Goal: Find specific page/section: Find specific page/section

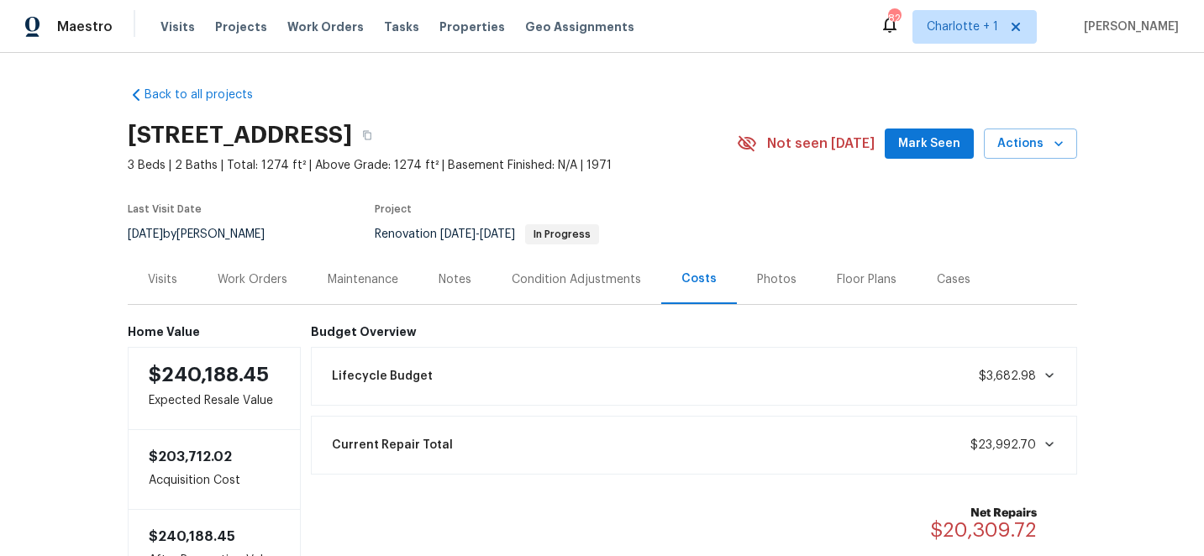
click at [229, 13] on div "Visits Projects Work Orders Tasks Properties Geo Assignments" at bounding box center [408, 27] width 494 height 34
click at [229, 23] on span "Projects" at bounding box center [241, 26] width 52 height 17
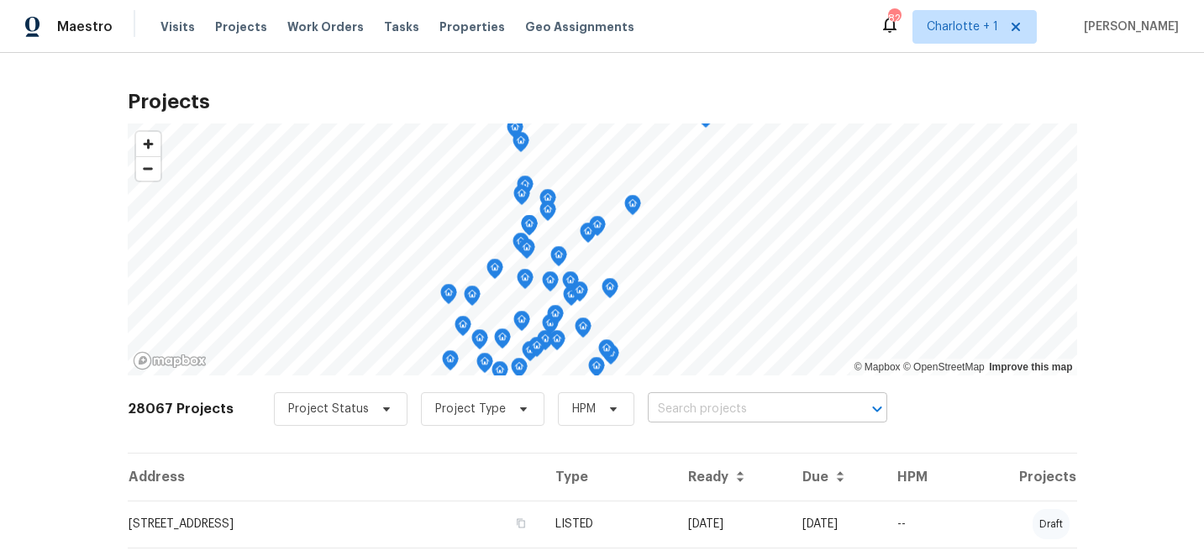
click at [682, 416] on input "text" at bounding box center [744, 410] width 192 height 26
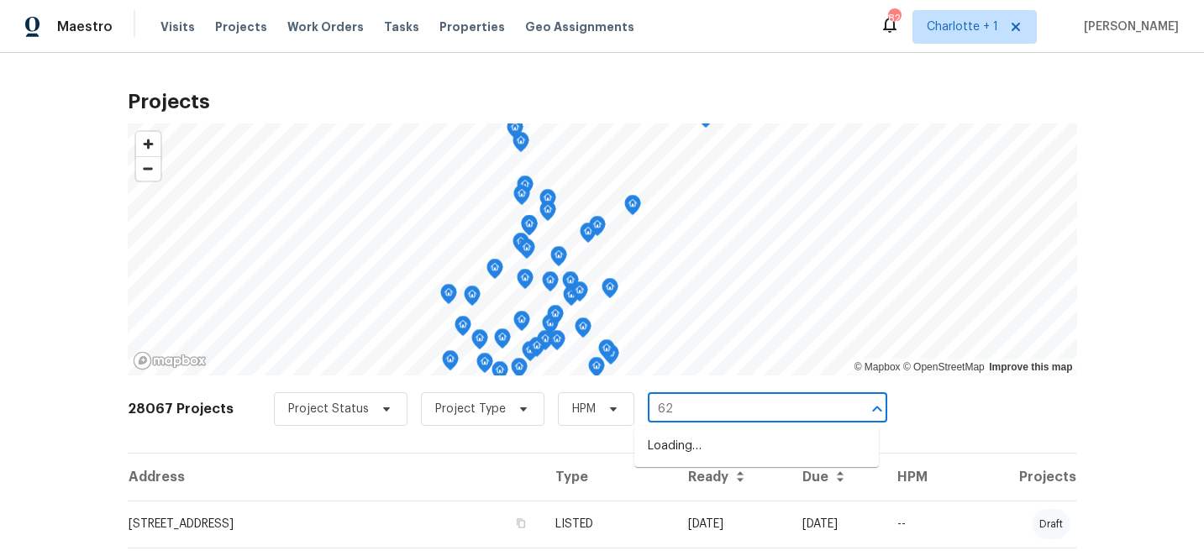
type input "6"
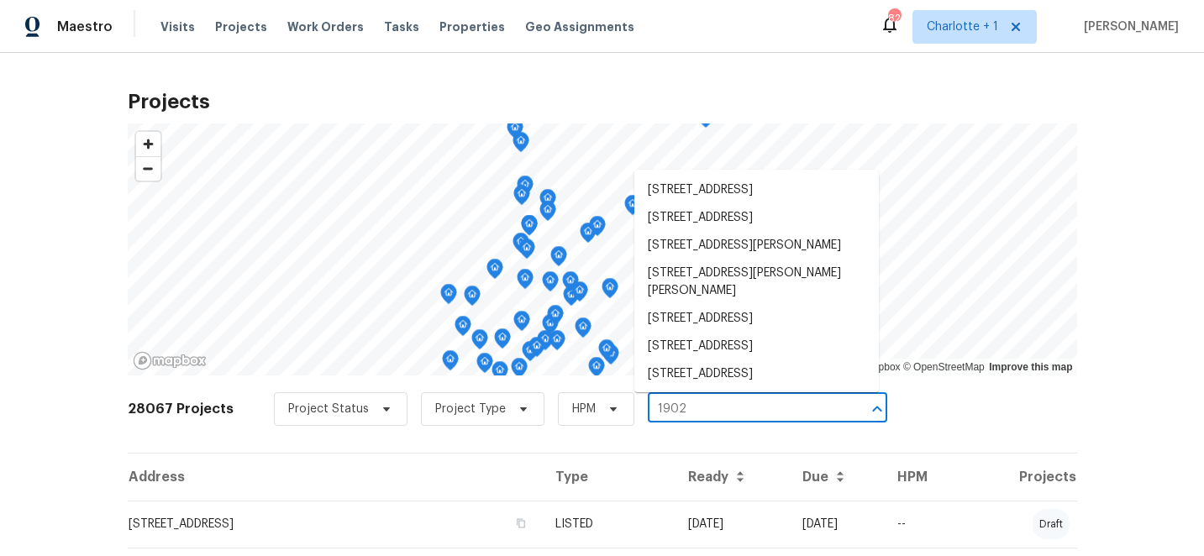
type input "1902"
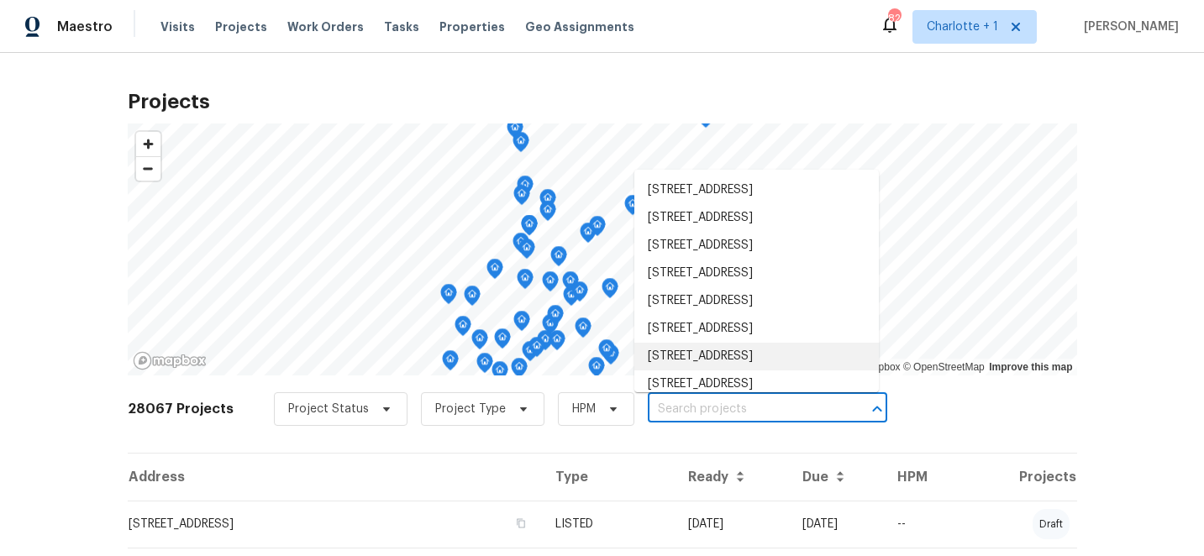
scroll to position [31, 0]
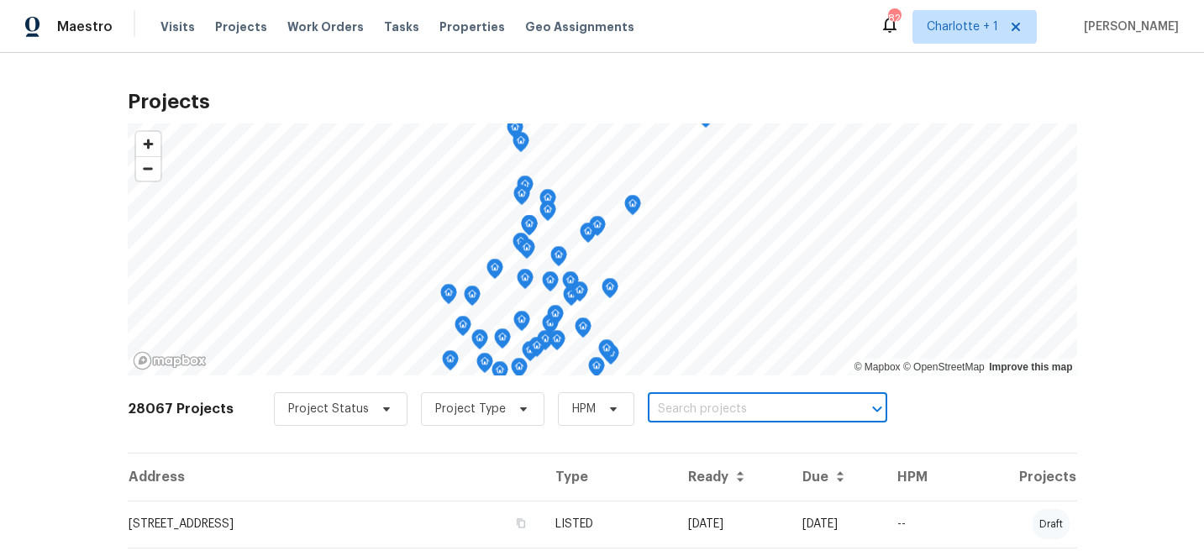
click at [672, 409] on input "text" at bounding box center [744, 410] width 192 height 26
type input "1902 st"
click at [723, 456] on li "[STREET_ADDRESS]" at bounding box center [757, 447] width 245 height 28
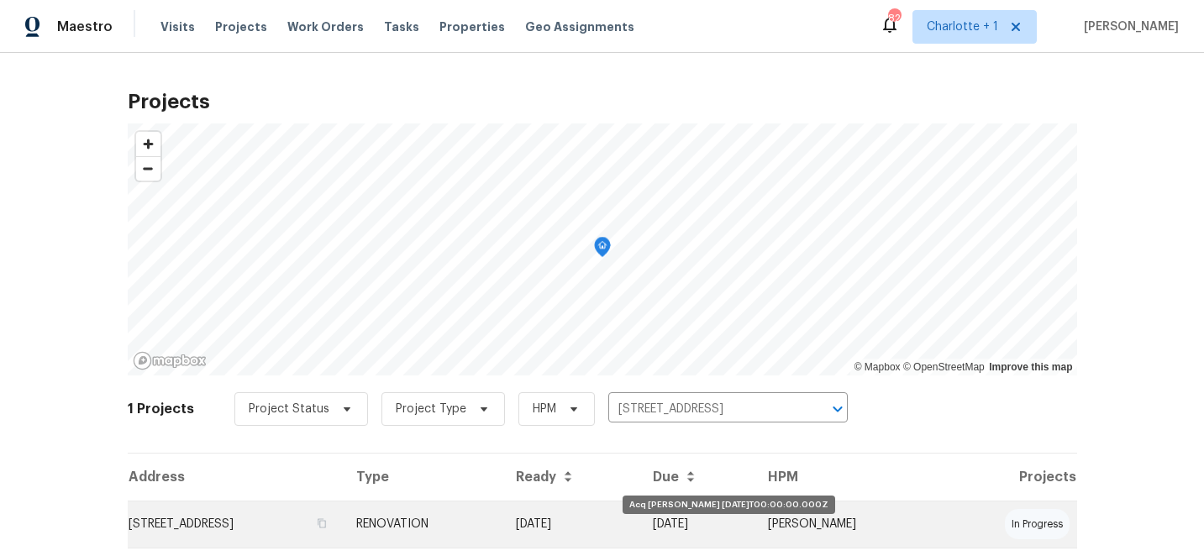
click at [640, 520] on td "[DATE]" at bounding box center [572, 524] width 138 height 47
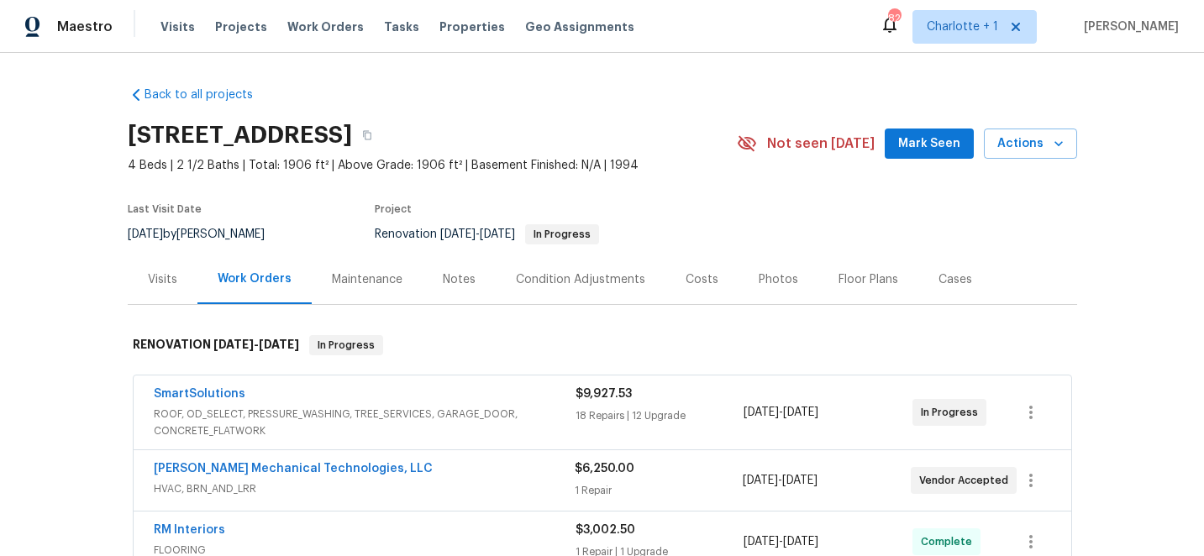
click at [781, 271] on div "Photos" at bounding box center [779, 279] width 40 height 17
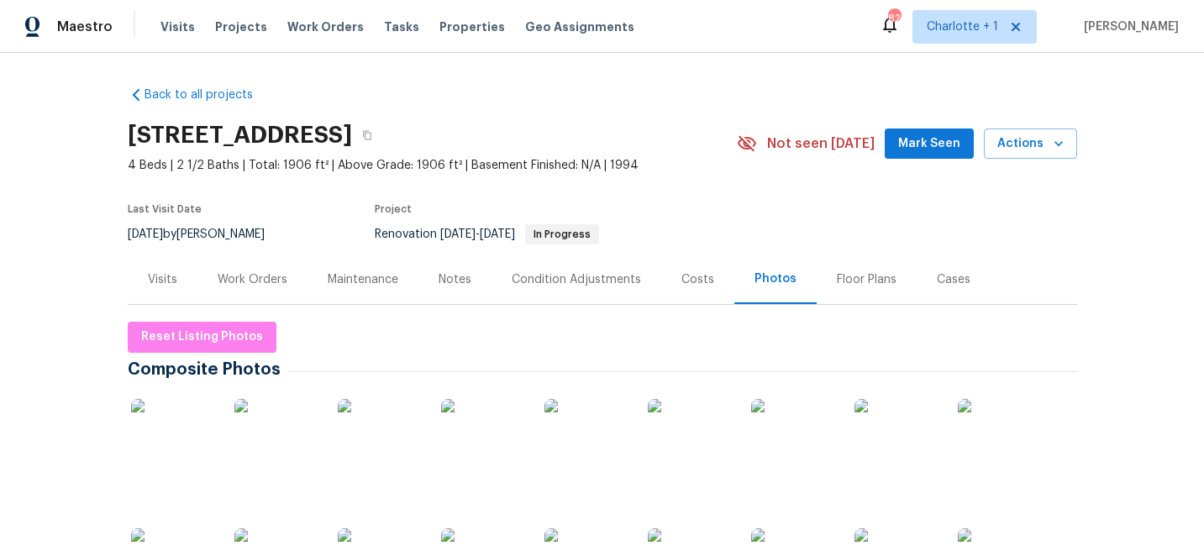
click at [166, 442] on img at bounding box center [173, 441] width 84 height 84
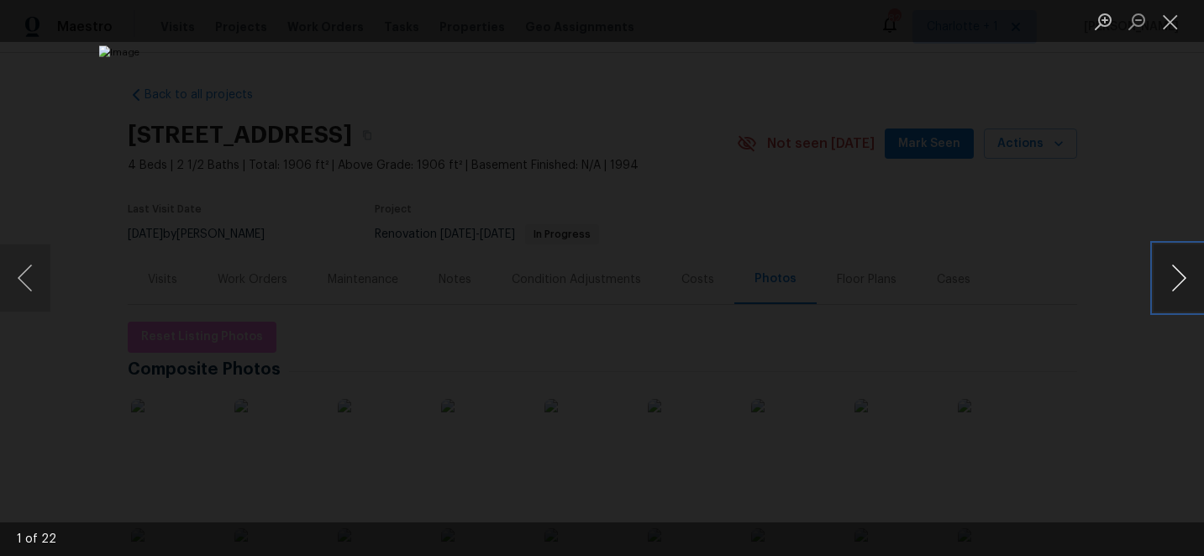
click at [1174, 280] on button "Next image" at bounding box center [1179, 278] width 50 height 67
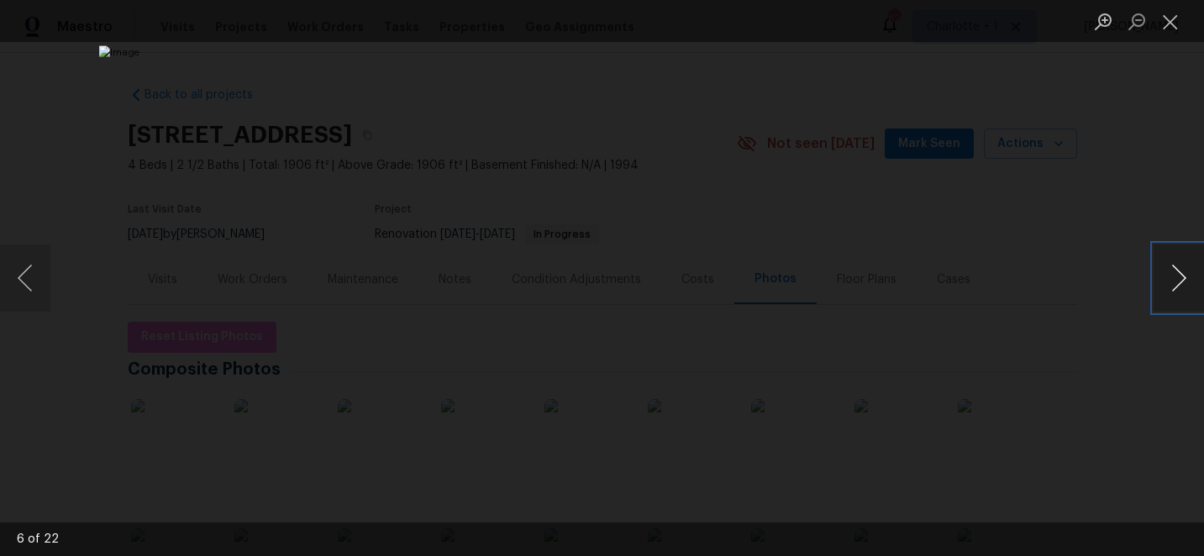
click at [1174, 280] on button "Next image" at bounding box center [1179, 278] width 50 height 67
click at [1174, 279] on button "Next image" at bounding box center [1179, 278] width 50 height 67
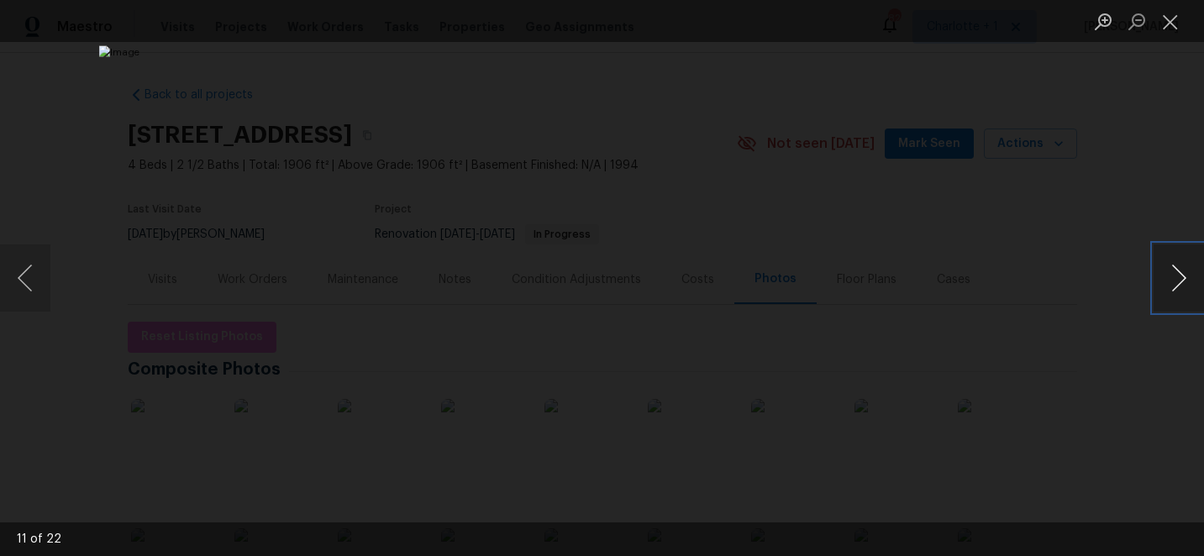
click at [1174, 279] on button "Next image" at bounding box center [1179, 278] width 50 height 67
click at [1173, 277] on button "Next image" at bounding box center [1179, 278] width 50 height 67
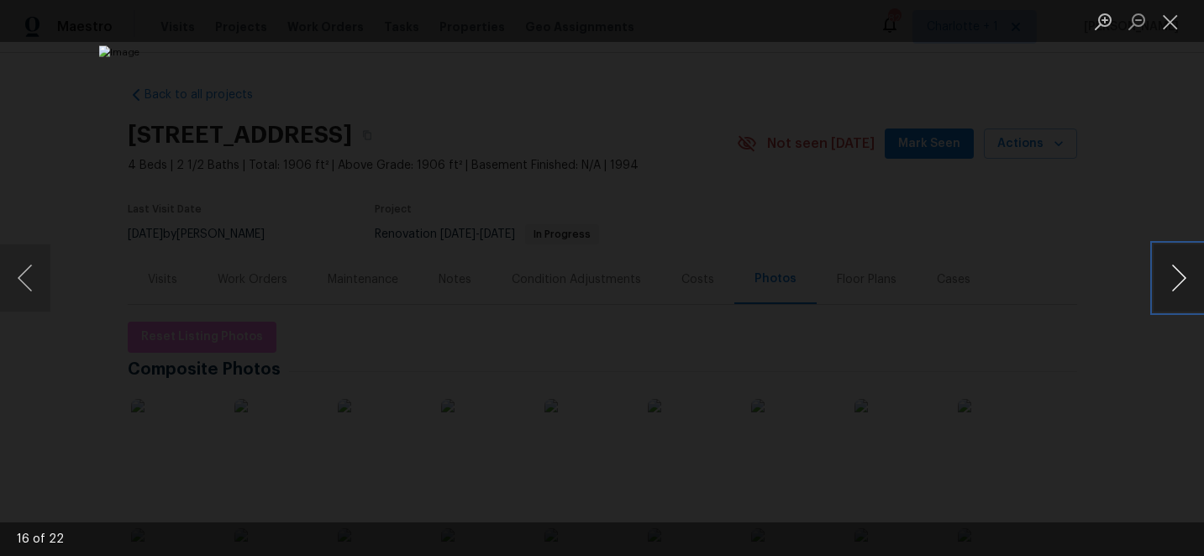
click at [1173, 277] on button "Next image" at bounding box center [1179, 278] width 50 height 67
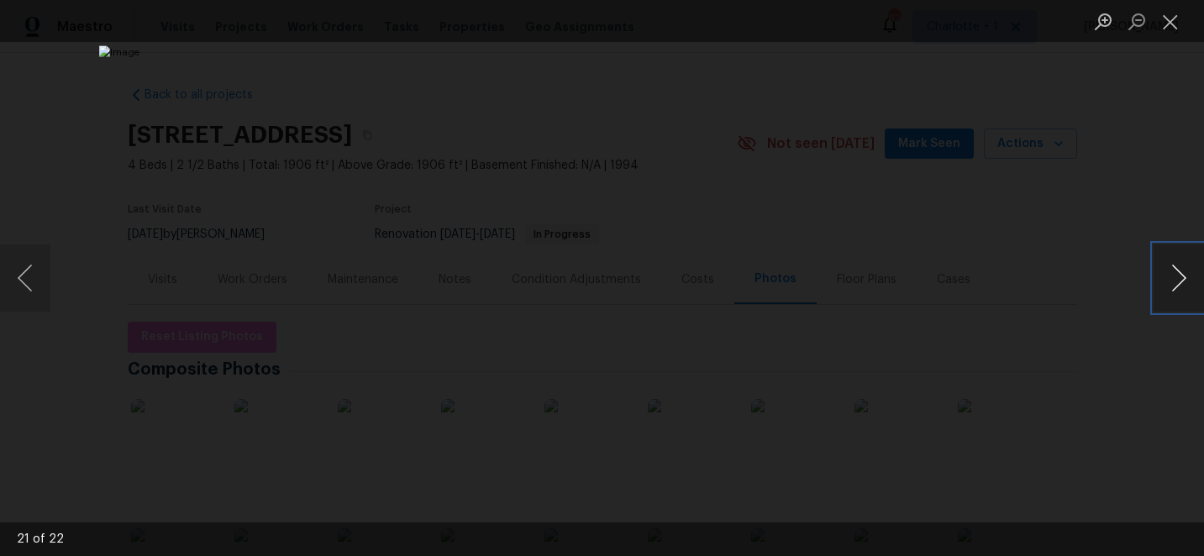
click at [1173, 277] on button "Next image" at bounding box center [1179, 278] width 50 height 67
click at [1175, 13] on button "Close lightbox" at bounding box center [1171, 21] width 34 height 29
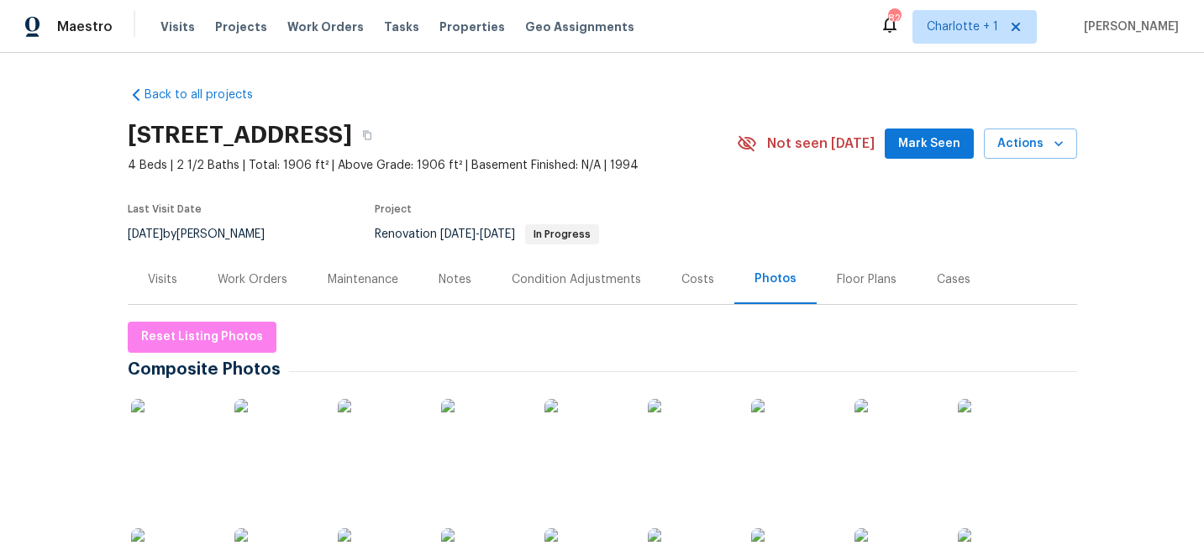
click at [691, 271] on div "Costs" at bounding box center [698, 279] width 33 height 17
